Goal: Use online tool/utility: Utilize a website feature to perform a specific function

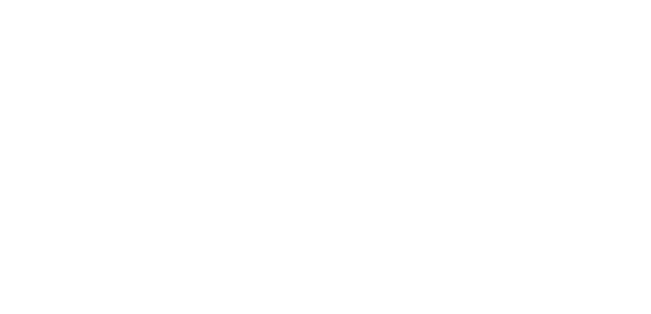
drag, startPoint x: 237, startPoint y: 53, endPoint x: 212, endPoint y: 80, distance: 36.2
click at [212, 0] on html "We're offline Leave a message" at bounding box center [325, 0] width 651 height 0
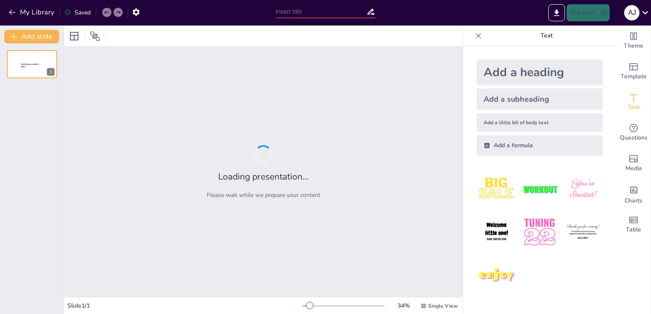
type input "Para cancelar reservación por q no se recibió el depósito"
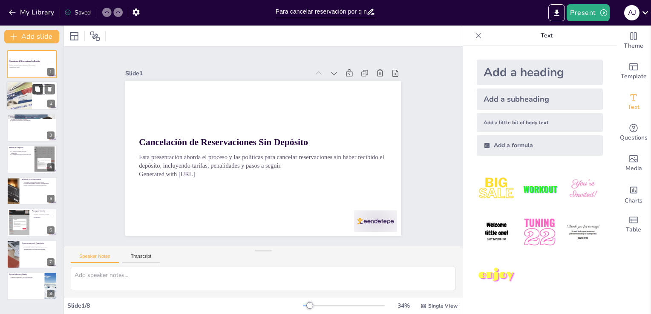
click at [41, 88] on button at bounding box center [37, 89] width 10 height 10
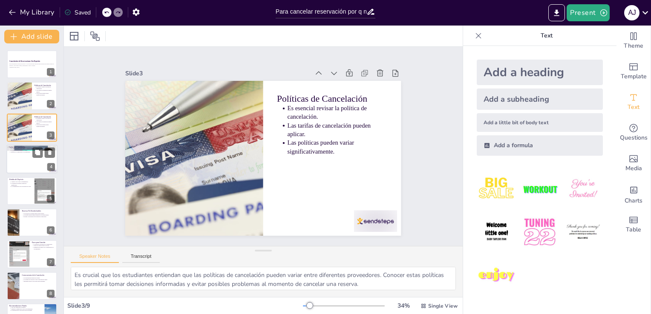
click at [30, 160] on div at bounding box center [31, 159] width 51 height 29
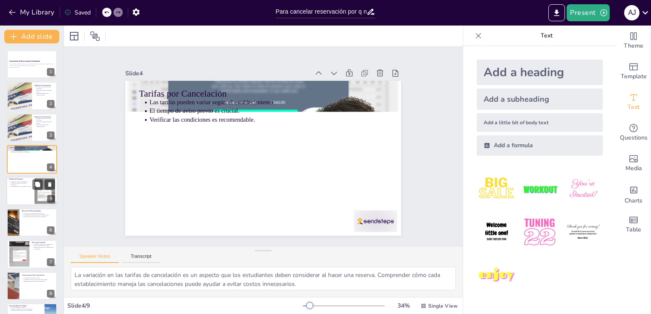
click at [29, 183] on p "La pérdida del depósito puede ser significativa." at bounding box center [21, 183] width 21 height 3
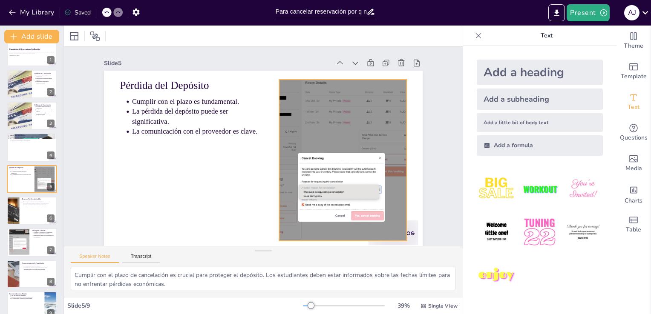
scroll to position [10, 0]
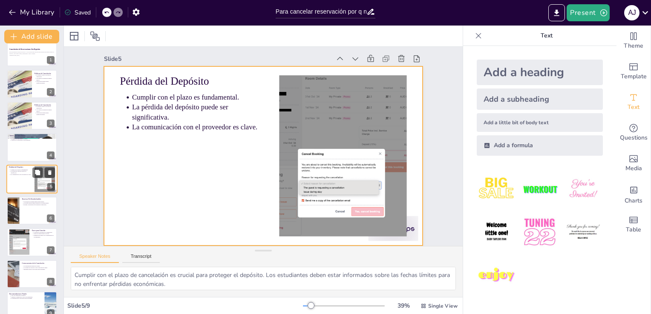
click at [31, 176] on div at bounding box center [31, 179] width 51 height 29
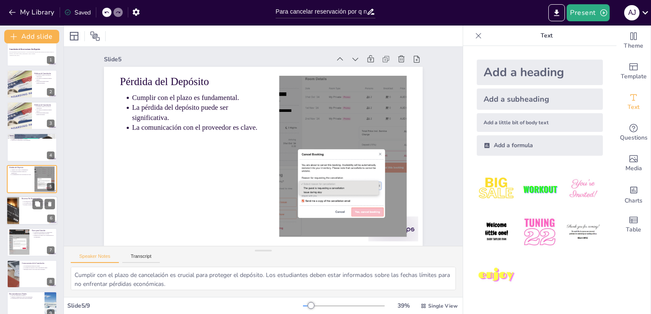
click at [24, 204] on p "Evaluar la necesidad de flexibilidad es importante." at bounding box center [40, 205] width 32 height 2
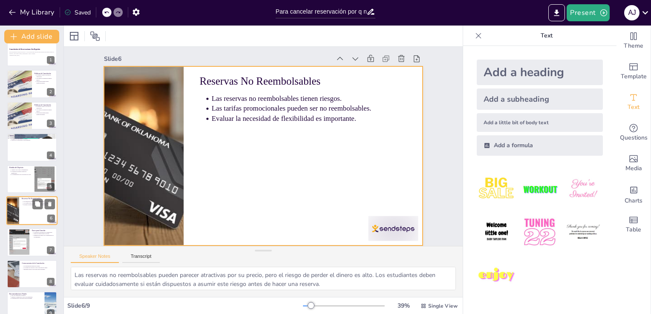
scroll to position [0, 0]
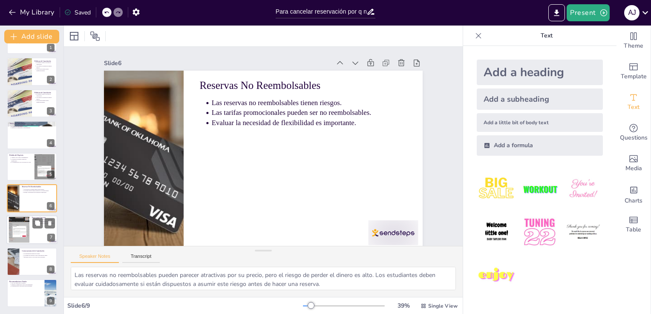
click at [31, 238] on div at bounding box center [31, 230] width 51 height 29
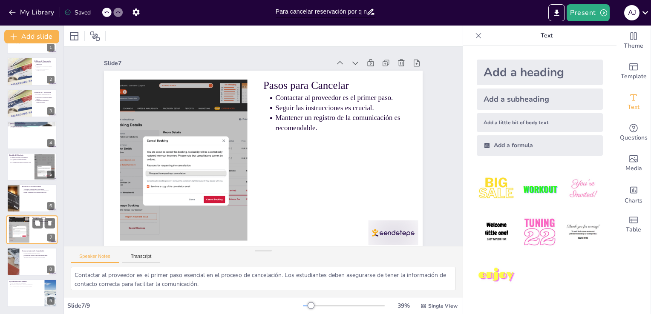
scroll to position [24, 0]
click at [21, 269] on div at bounding box center [31, 262] width 51 height 29
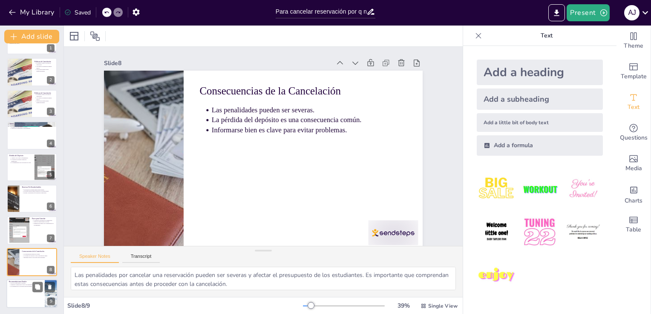
click at [9, 287] on div at bounding box center [31, 293] width 51 height 29
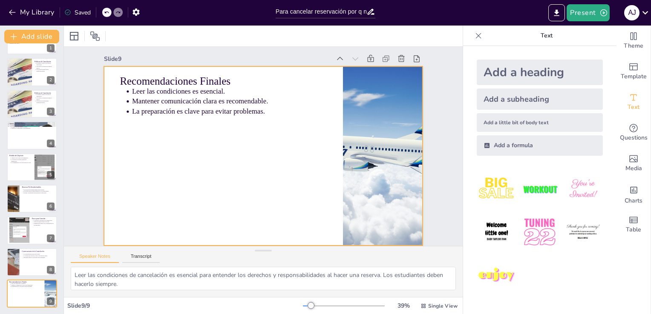
scroll to position [0, 0]
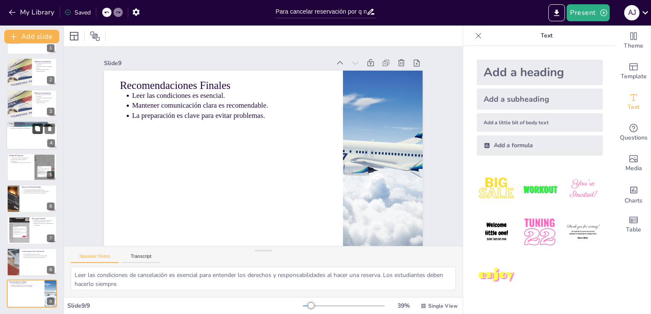
click at [41, 124] on button at bounding box center [37, 129] width 10 height 10
type textarea "La variación en las tarifas de cancelación es un aspecto que los estudiantes de…"
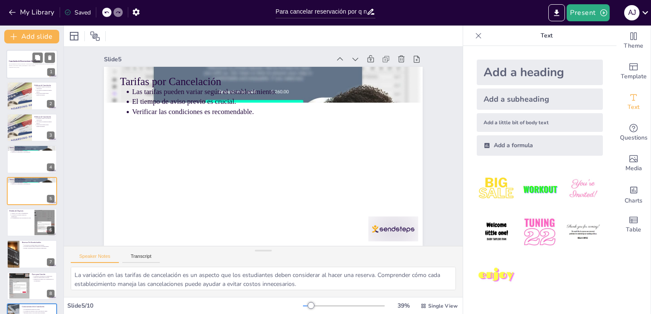
click at [41, 70] on div at bounding box center [31, 64] width 51 height 29
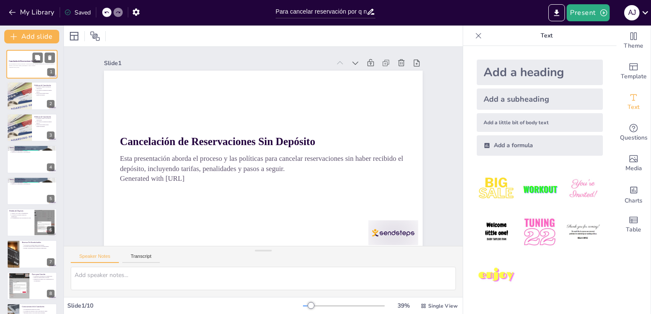
scroll to position [19, 0]
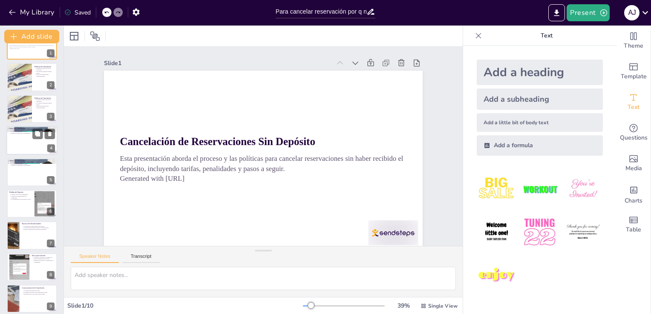
click at [24, 149] on div at bounding box center [31, 140] width 51 height 29
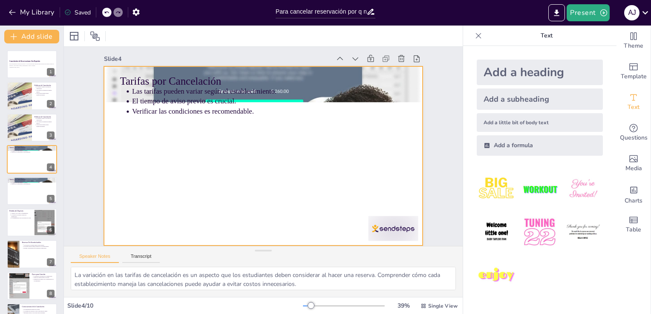
scroll to position [0, 0]
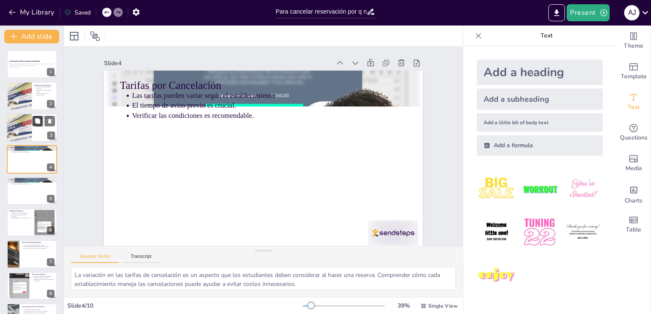
click at [38, 124] on button at bounding box center [37, 121] width 10 height 10
type textarea "Es crucial que los estudiantes entiendan que las políticas de cancelación puede…"
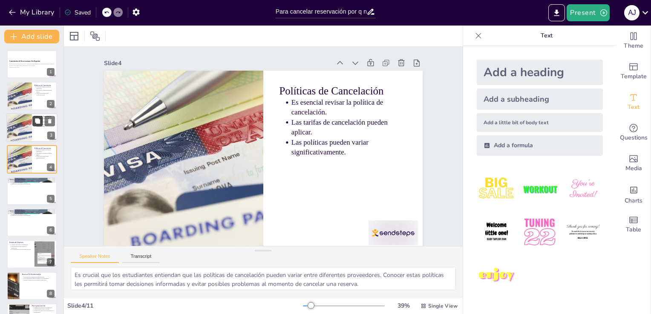
scroll to position [10, 0]
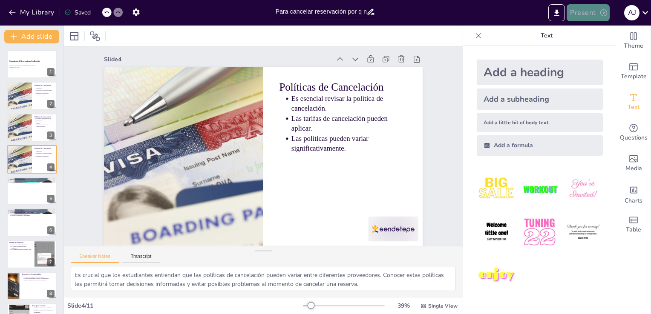
click at [599, 14] on icon "button" at bounding box center [603, 13] width 9 height 9
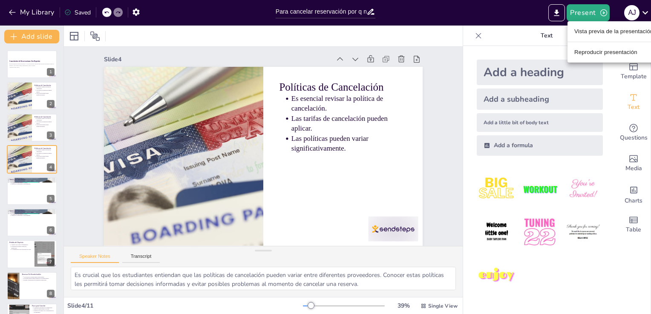
click at [560, 13] on div at bounding box center [325, 157] width 651 height 314
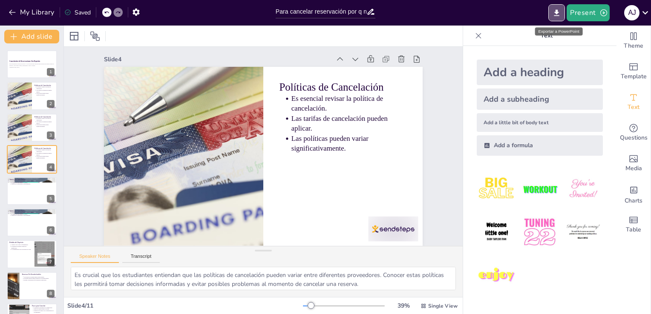
click at [560, 13] on icon "Export to PowerPoint" at bounding box center [556, 13] width 9 height 9
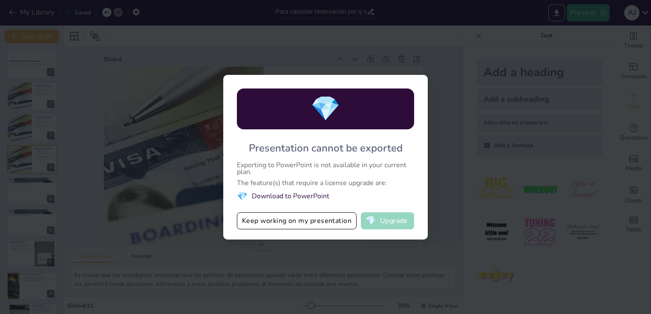
click at [371, 217] on span "💎" at bounding box center [370, 221] width 11 height 9
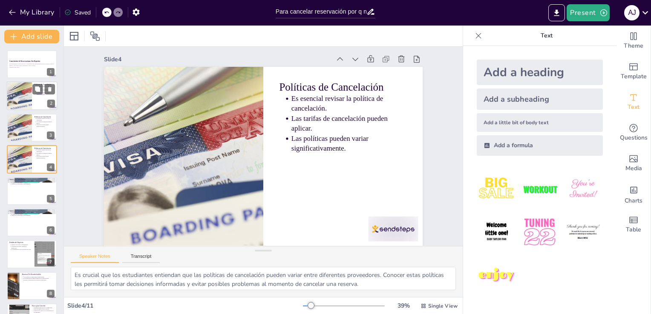
click at [44, 100] on div at bounding box center [31, 96] width 51 height 29
